Goal: Obtain resource: Download file/media

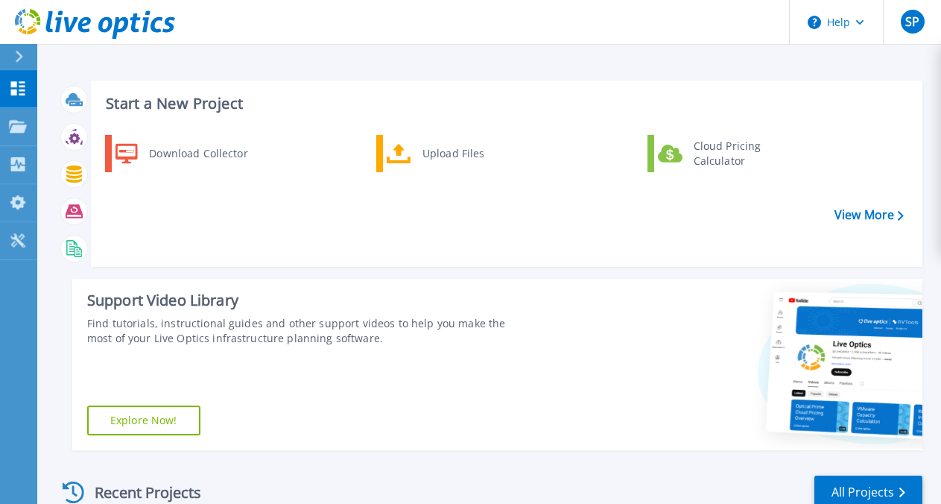
scroll to position [327, 0]
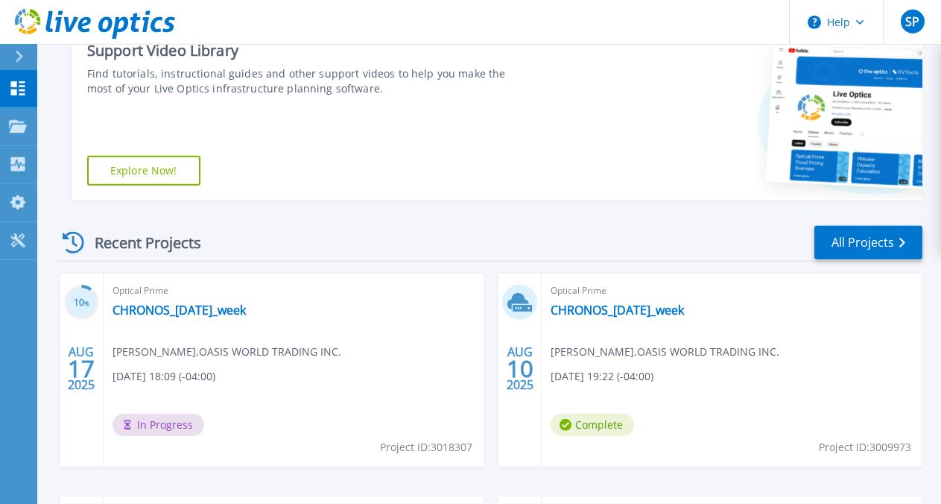
scroll to position [264, 0]
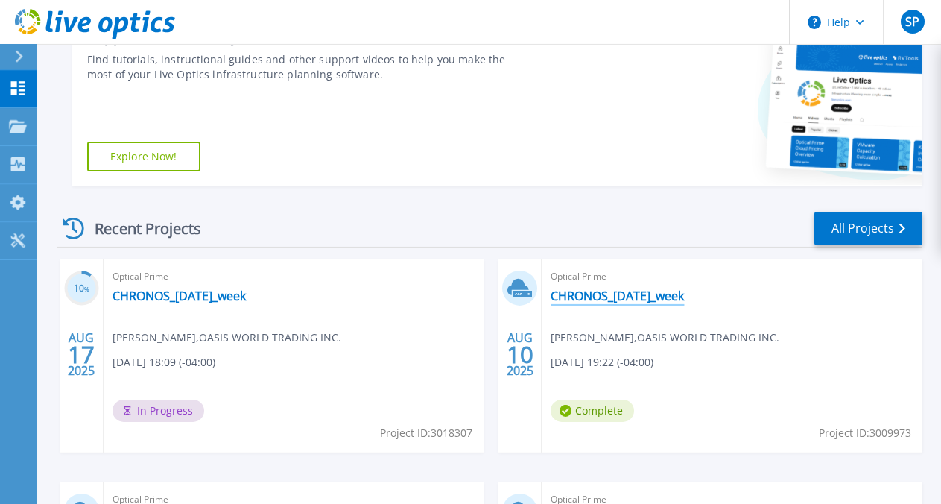
click at [551, 288] on link "CHRONOS_[DATE]_week" at bounding box center [617, 295] width 133 height 15
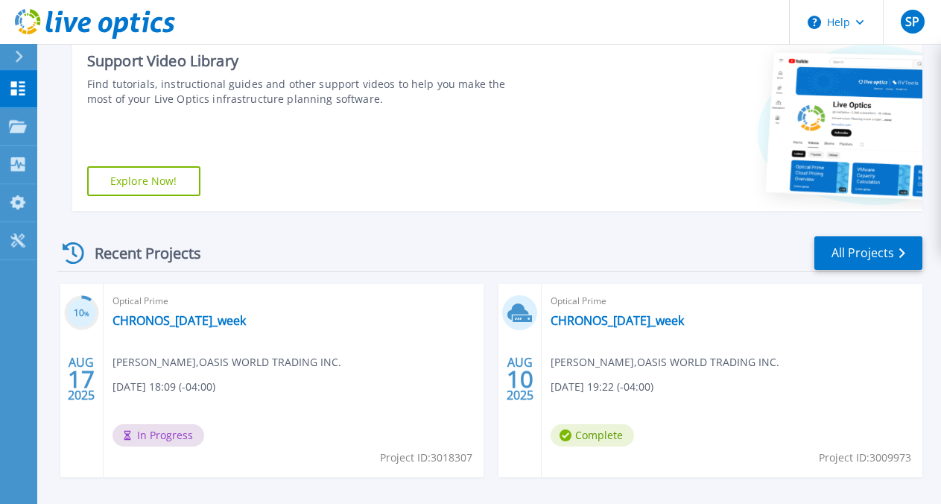
scroll to position [239, 0]
click at [542, 338] on div "Optical Prime CHRONOS_2025-08-11_week Steven Pang , OASIS WORLD TRADING INC. 08…" at bounding box center [732, 380] width 381 height 193
click at [551, 326] on link "CHRONOS_[DATE]_week" at bounding box center [617, 320] width 133 height 15
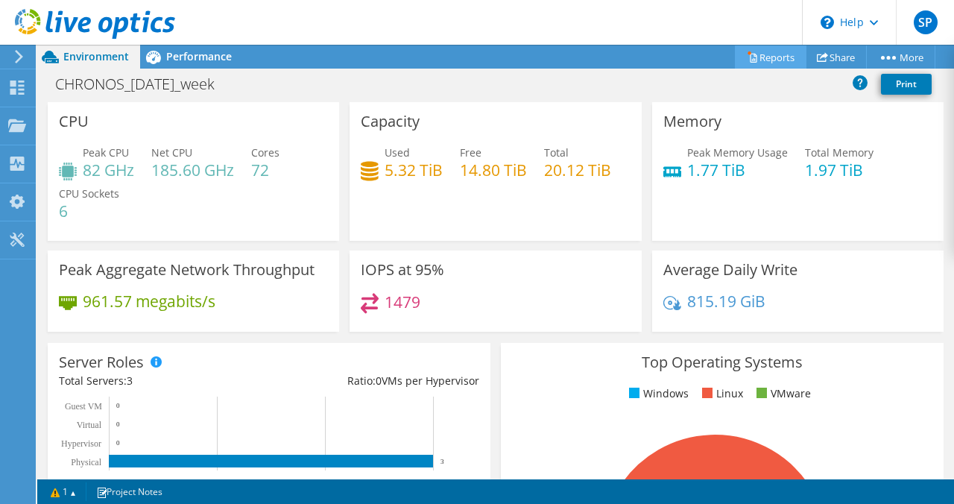
click at [763, 56] on link "Reports" at bounding box center [771, 56] width 72 height 23
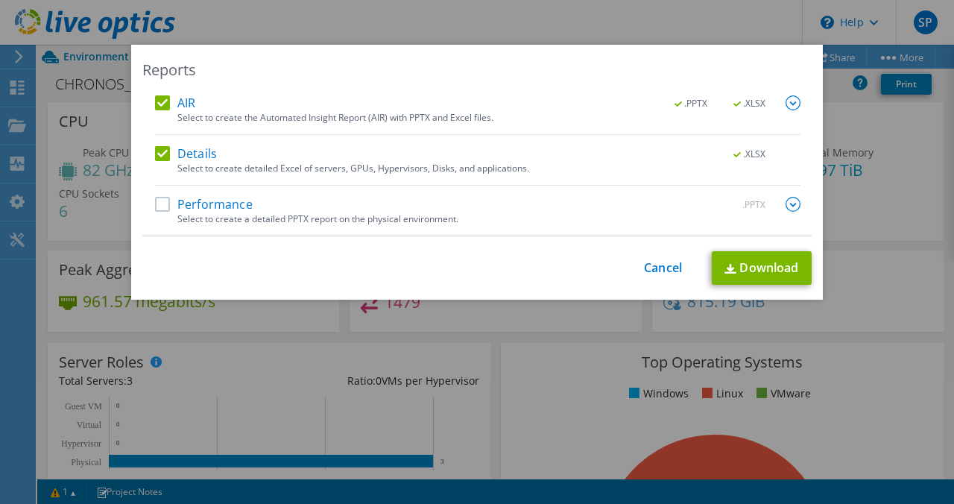
click at [163, 201] on label "Performance" at bounding box center [204, 204] width 98 height 15
click at [0, 0] on input "Performance" at bounding box center [0, 0] width 0 height 0
click at [162, 103] on label "AIR" at bounding box center [175, 102] width 40 height 15
click at [0, 0] on input "AIR" at bounding box center [0, 0] width 0 height 0
click at [786, 203] on img at bounding box center [793, 204] width 15 height 15
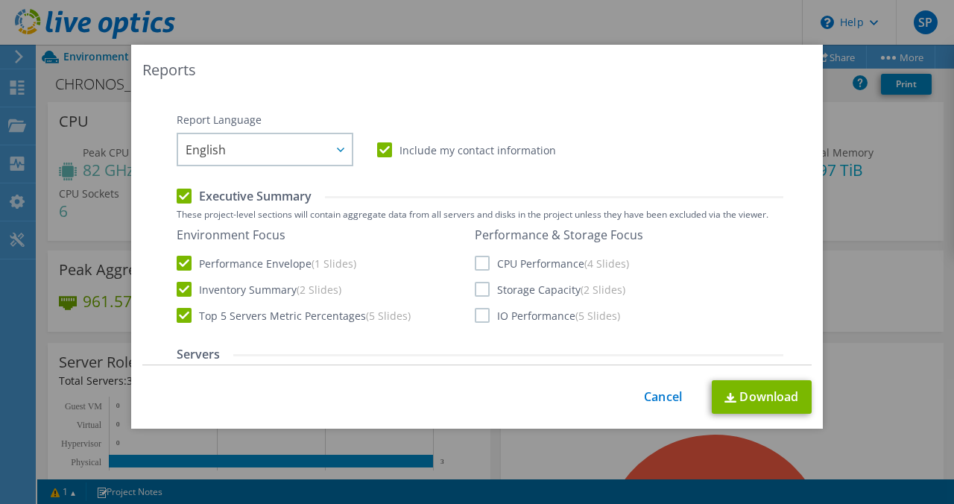
scroll to position [152, 0]
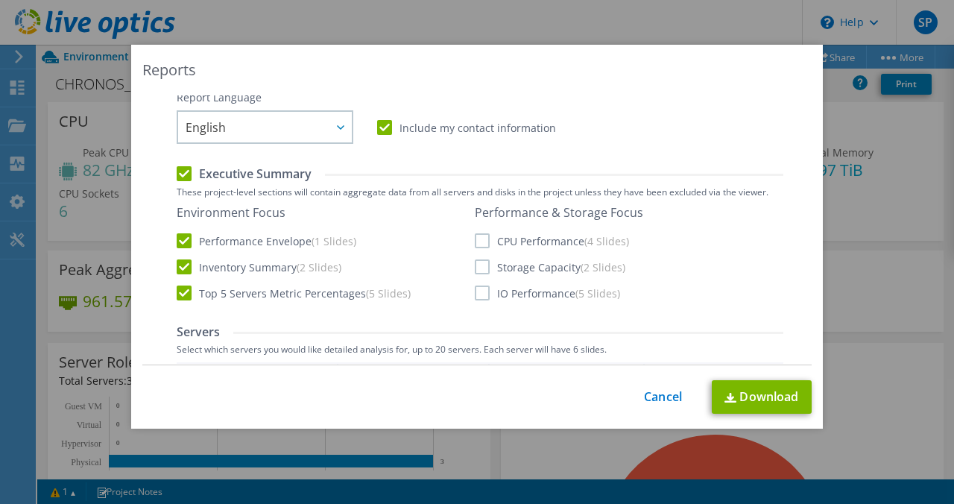
click at [476, 240] on label "CPU Performance (4 Slides)" at bounding box center [552, 240] width 154 height 15
click at [0, 0] on input "CPU Performance (4 Slides)" at bounding box center [0, 0] width 0 height 0
click at [476, 257] on div "Performance & Storage Focus CPU Performance (4 Slides) Storage Capacity (2 Slid…" at bounding box center [559, 252] width 168 height 95
click at [476, 264] on label "Storage Capacity (2 Slides)" at bounding box center [550, 266] width 151 height 15
click at [0, 0] on input "Storage Capacity (2 Slides)" at bounding box center [0, 0] width 0 height 0
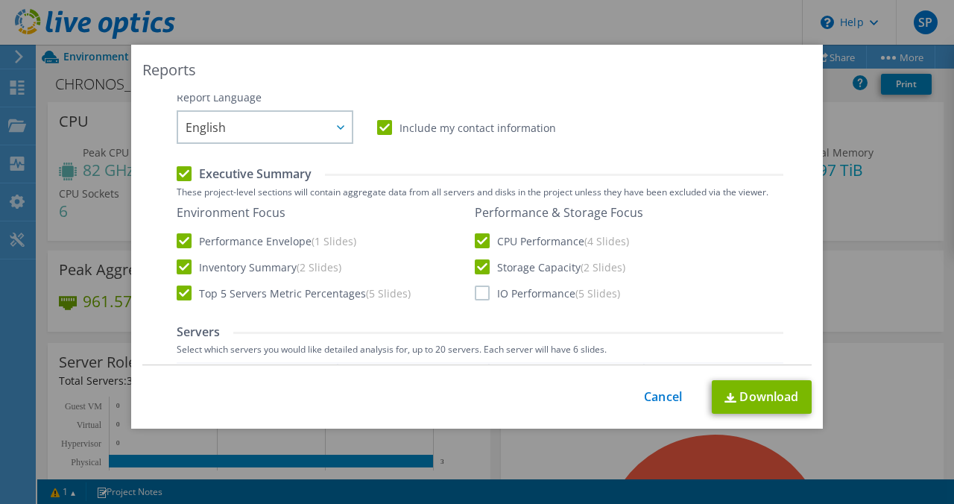
click at [476, 293] on label "IO Performance (5 Slides)" at bounding box center [547, 292] width 145 height 15
click at [0, 0] on input "IO Performance (5 Slides)" at bounding box center [0, 0] width 0 height 0
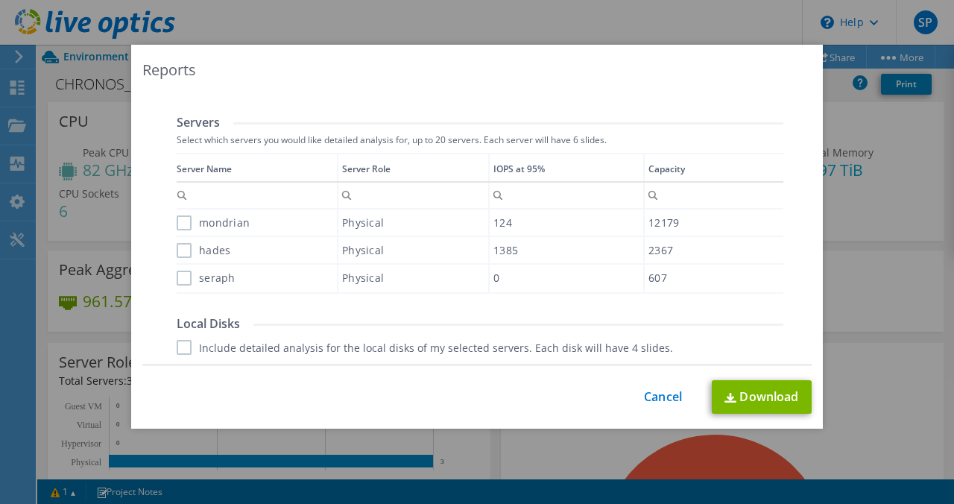
scroll to position [385, 0]
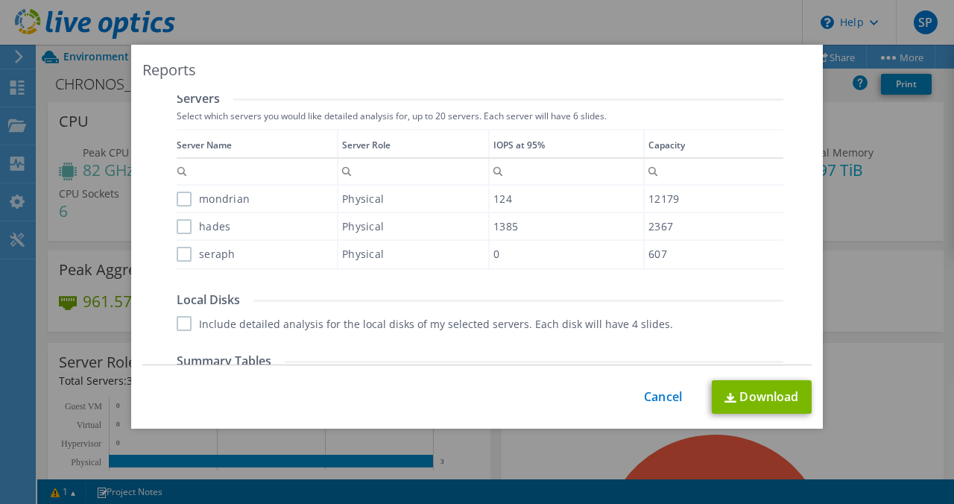
click at [181, 194] on label "mondrian" at bounding box center [213, 199] width 73 height 15
click at [0, 0] on input "mondrian" at bounding box center [0, 0] width 0 height 0
click at [177, 225] on label "hades" at bounding box center [204, 226] width 54 height 15
click at [0, 0] on input "hades" at bounding box center [0, 0] width 0 height 0
click at [177, 261] on div "seraph" at bounding box center [257, 254] width 160 height 26
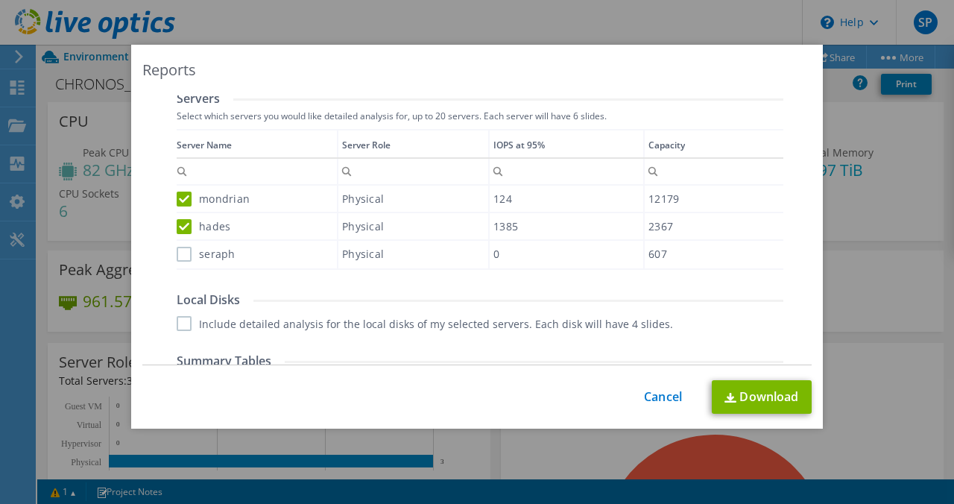
click at [177, 256] on label "seraph" at bounding box center [206, 254] width 59 height 15
click at [0, 0] on input "seraph" at bounding box center [0, 0] width 0 height 0
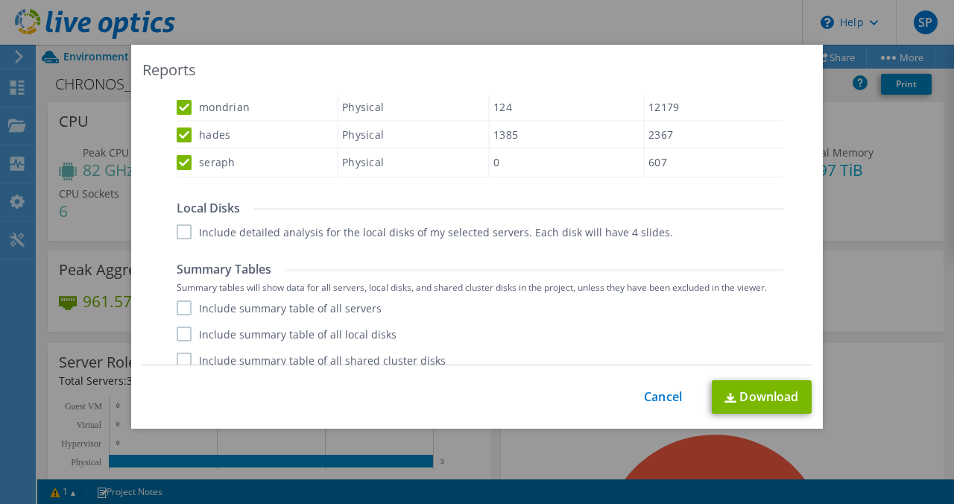
scroll to position [491, 0]
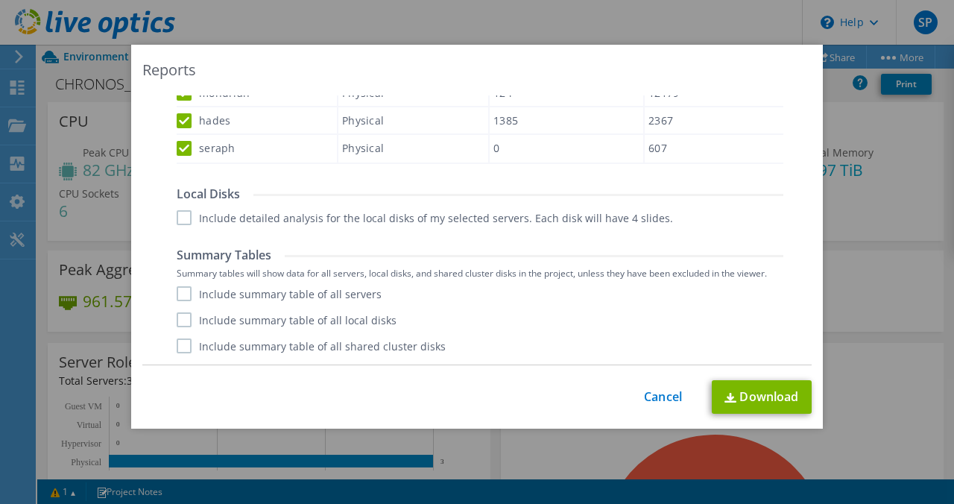
click at [180, 215] on label "Include detailed analysis for the local disks of my selected servers. Each disk…" at bounding box center [425, 217] width 496 height 15
click at [0, 0] on input "Include detailed analysis for the local disks of my selected servers. Each disk…" at bounding box center [0, 0] width 0 height 0
click at [177, 291] on label "Include summary table of all servers" at bounding box center [279, 293] width 205 height 15
click at [0, 0] on input "Include summary table of all servers" at bounding box center [0, 0] width 0 height 0
click at [177, 321] on label "Include summary table of all local disks" at bounding box center [287, 319] width 220 height 15
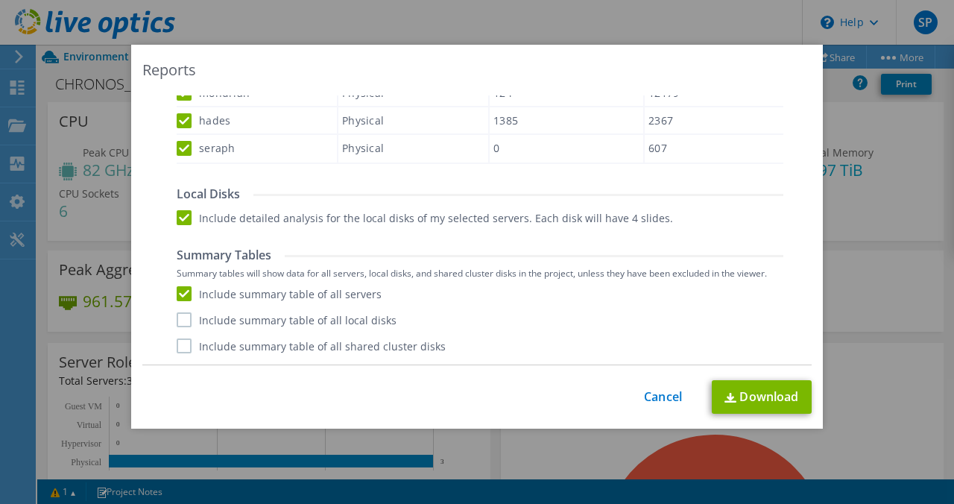
click at [0, 0] on input "Include summary table of all local disks" at bounding box center [0, 0] width 0 height 0
click at [177, 342] on label "Include summary table of all shared cluster disks" at bounding box center [311, 345] width 269 height 15
click at [0, 0] on input "Include summary table of all shared cluster disks" at bounding box center [0, 0] width 0 height 0
click at [737, 391] on link "Download" at bounding box center [762, 397] width 100 height 34
click at [644, 394] on link "Cancel" at bounding box center [663, 397] width 38 height 14
